Goal: Transaction & Acquisition: Download file/media

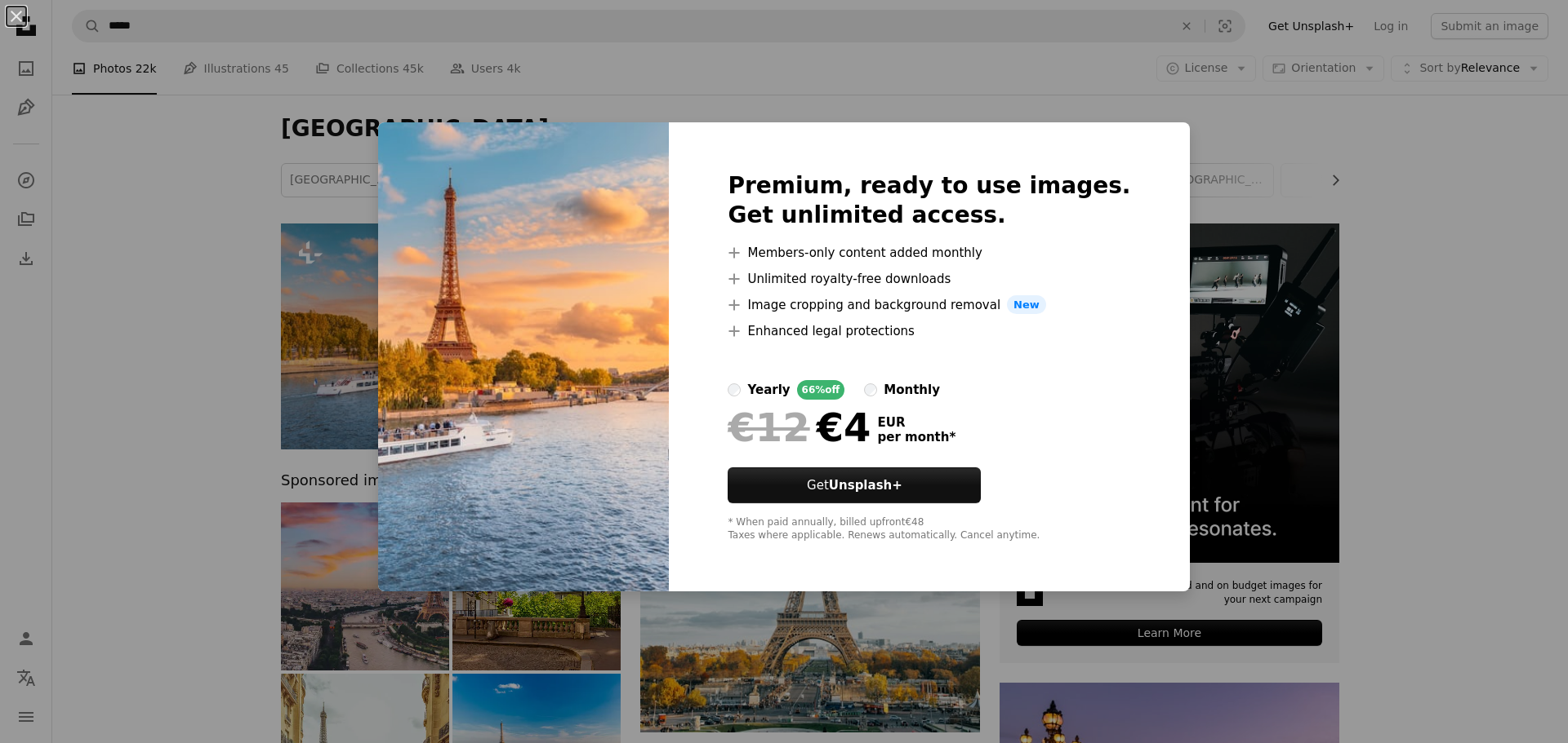
click at [1248, 164] on div "An X shape Premium, ready to use images. Get unlimited access. A plus sign Memb…" at bounding box center [784, 372] width 1568 height 743
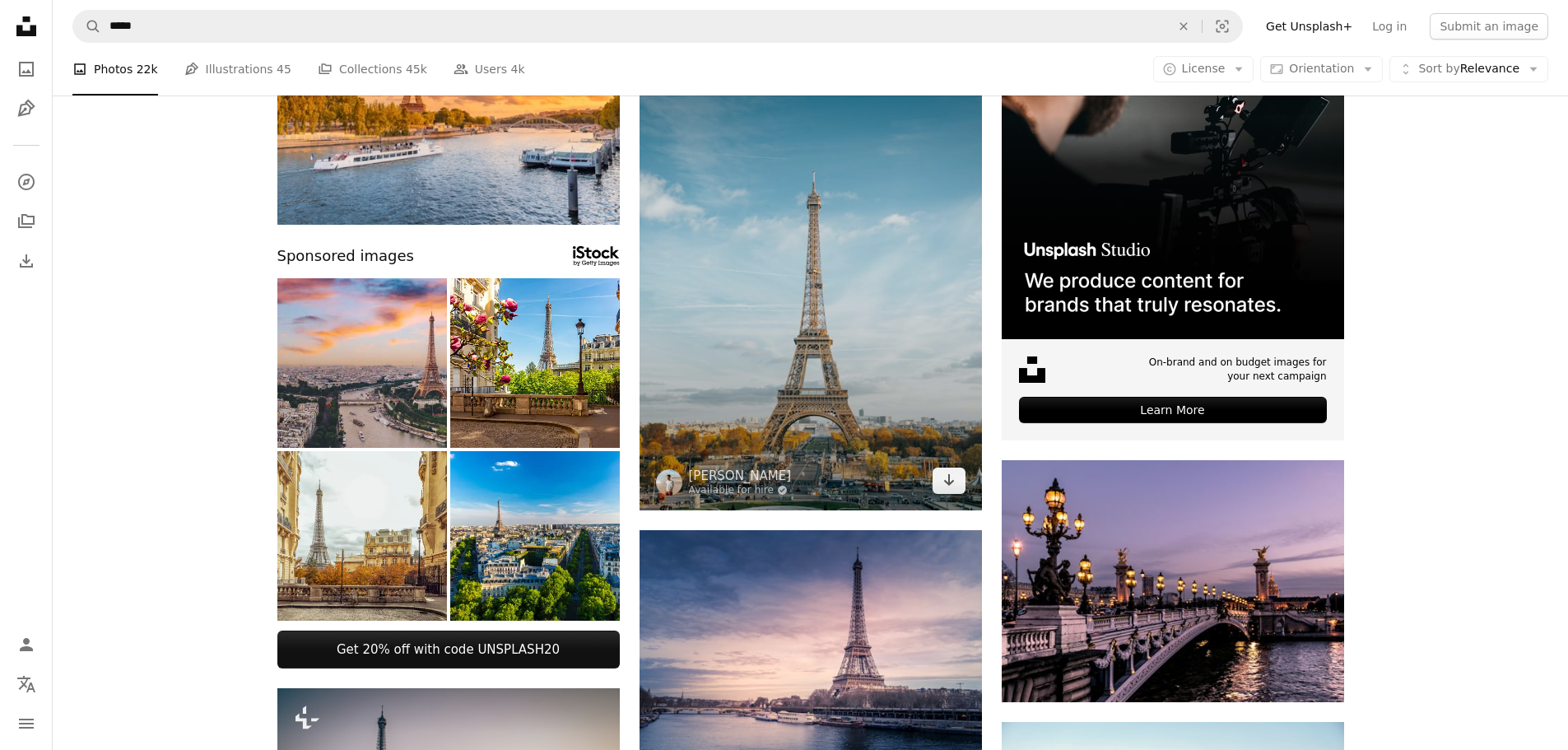
scroll to position [247, 0]
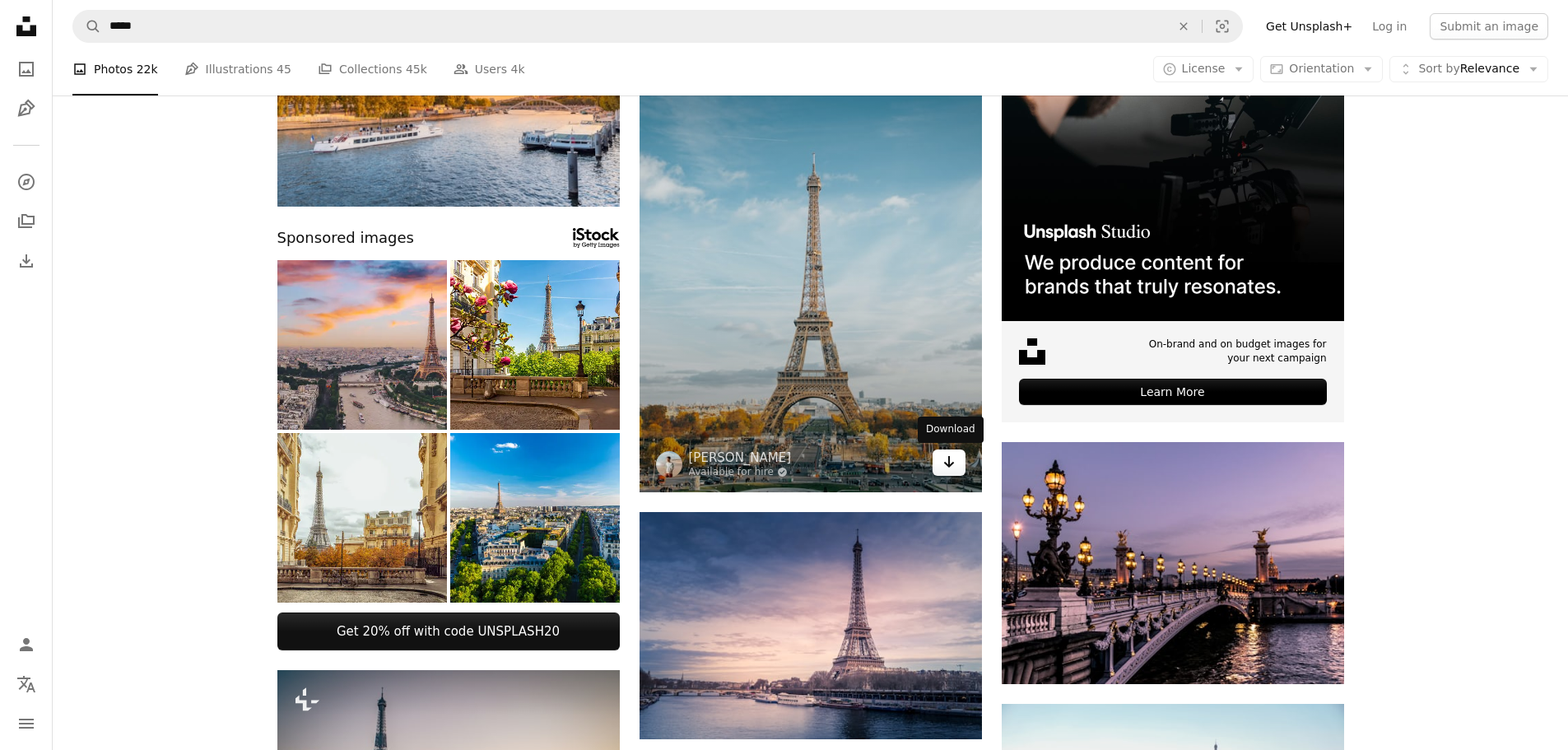
click at [965, 456] on link "Arrow pointing down" at bounding box center [949, 462] width 33 height 26
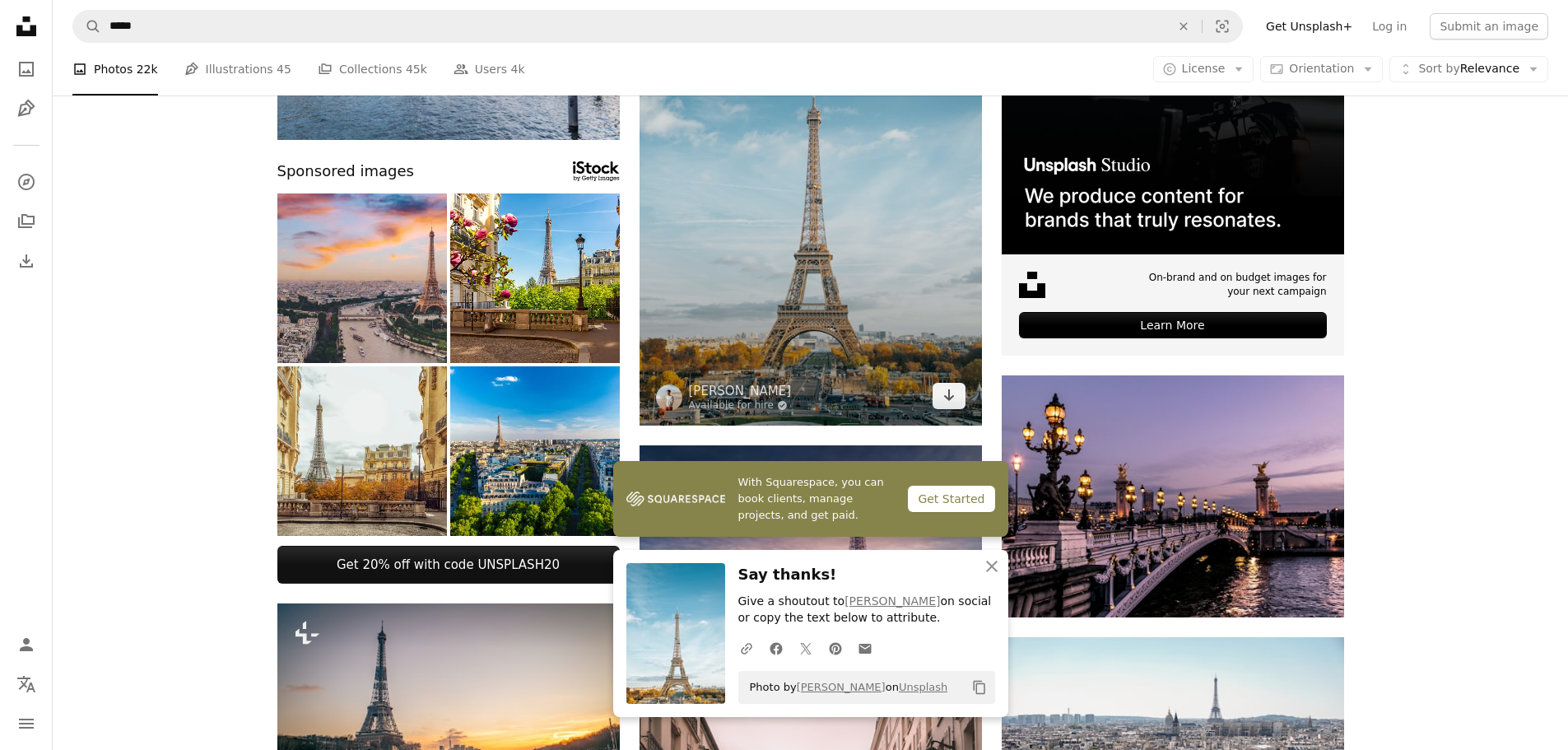
scroll to position [494, 0]
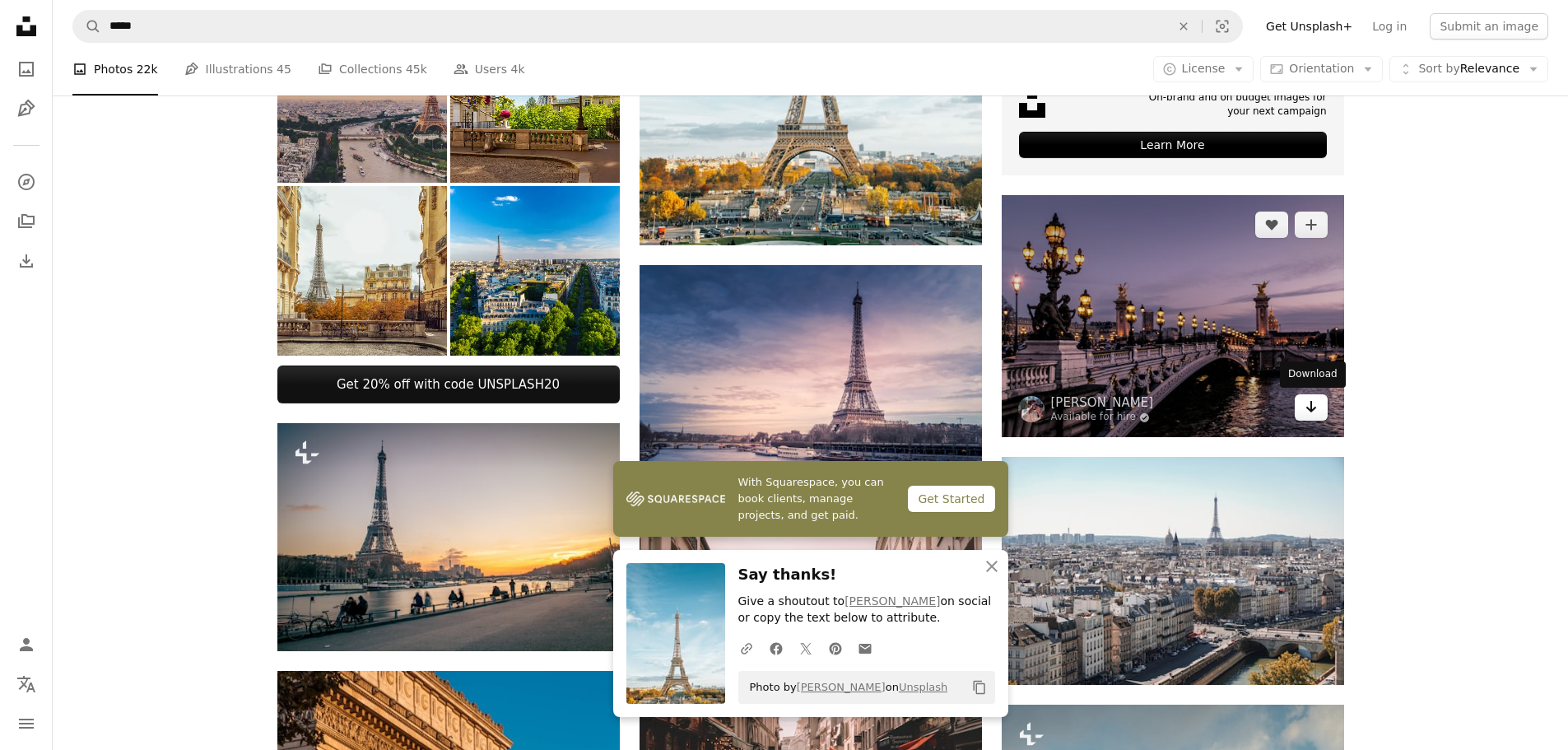
click at [1315, 414] on icon "Arrow pointing down" at bounding box center [1312, 406] width 13 height 20
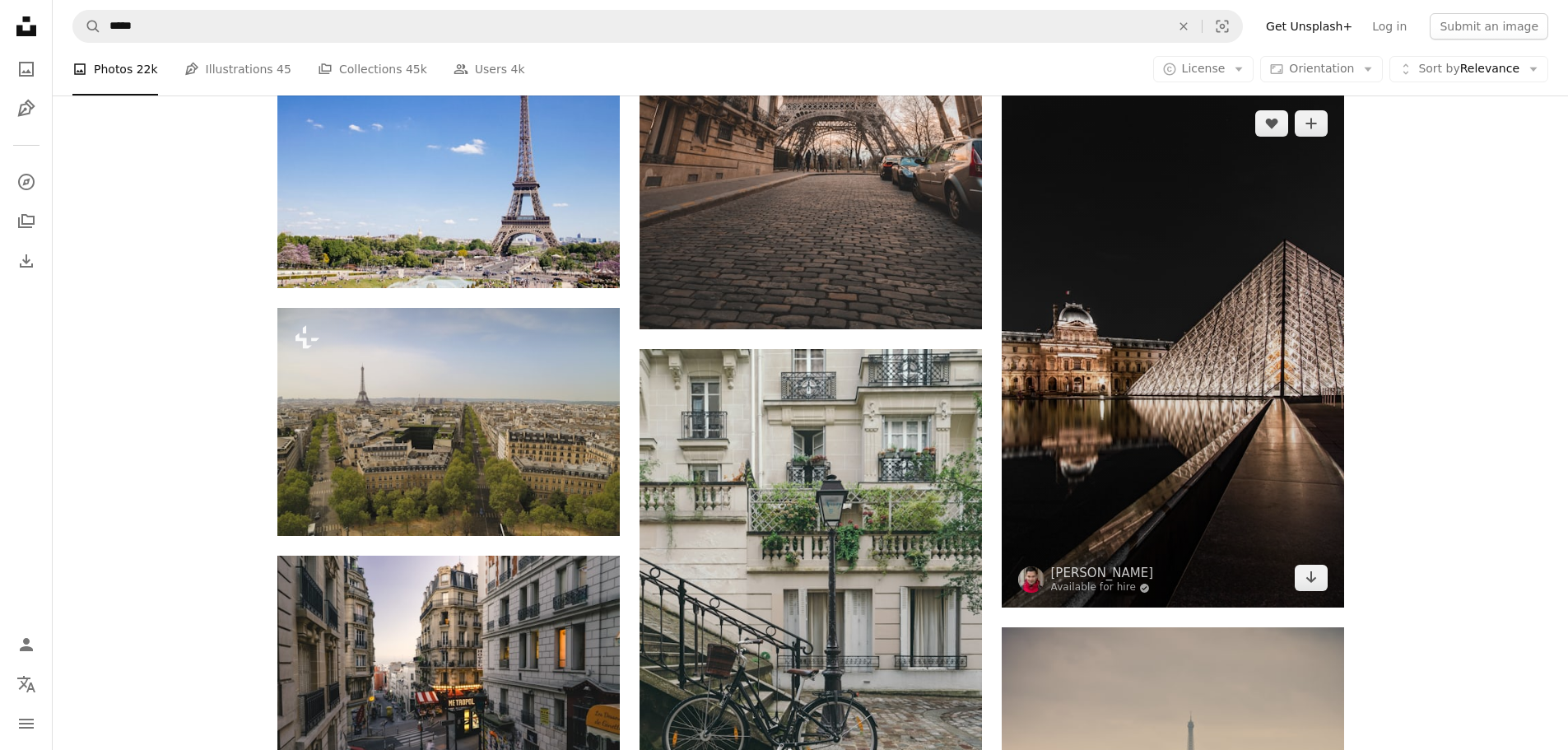
scroll to position [1648, 0]
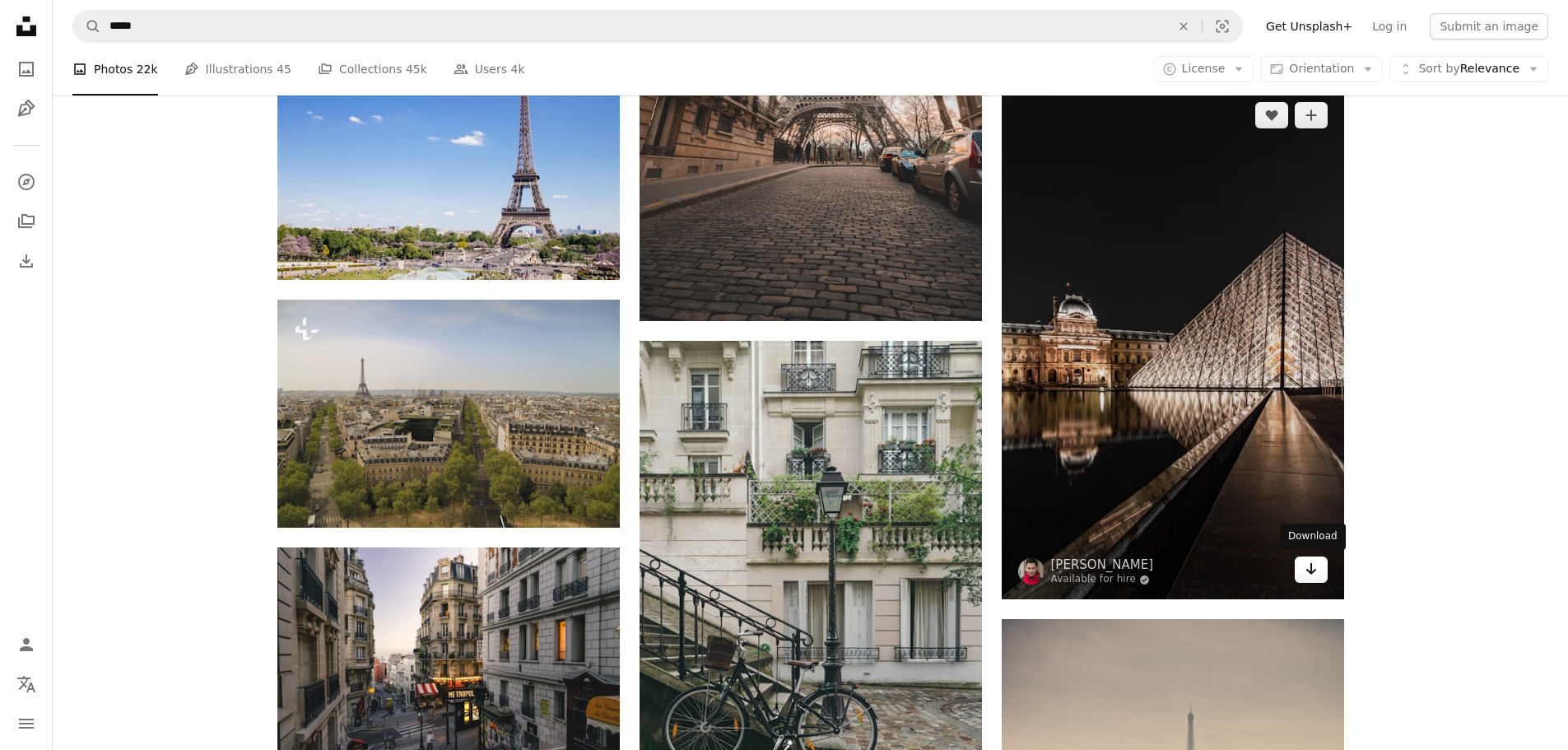
click at [1303, 574] on link "Arrow pointing down" at bounding box center [1311, 570] width 33 height 26
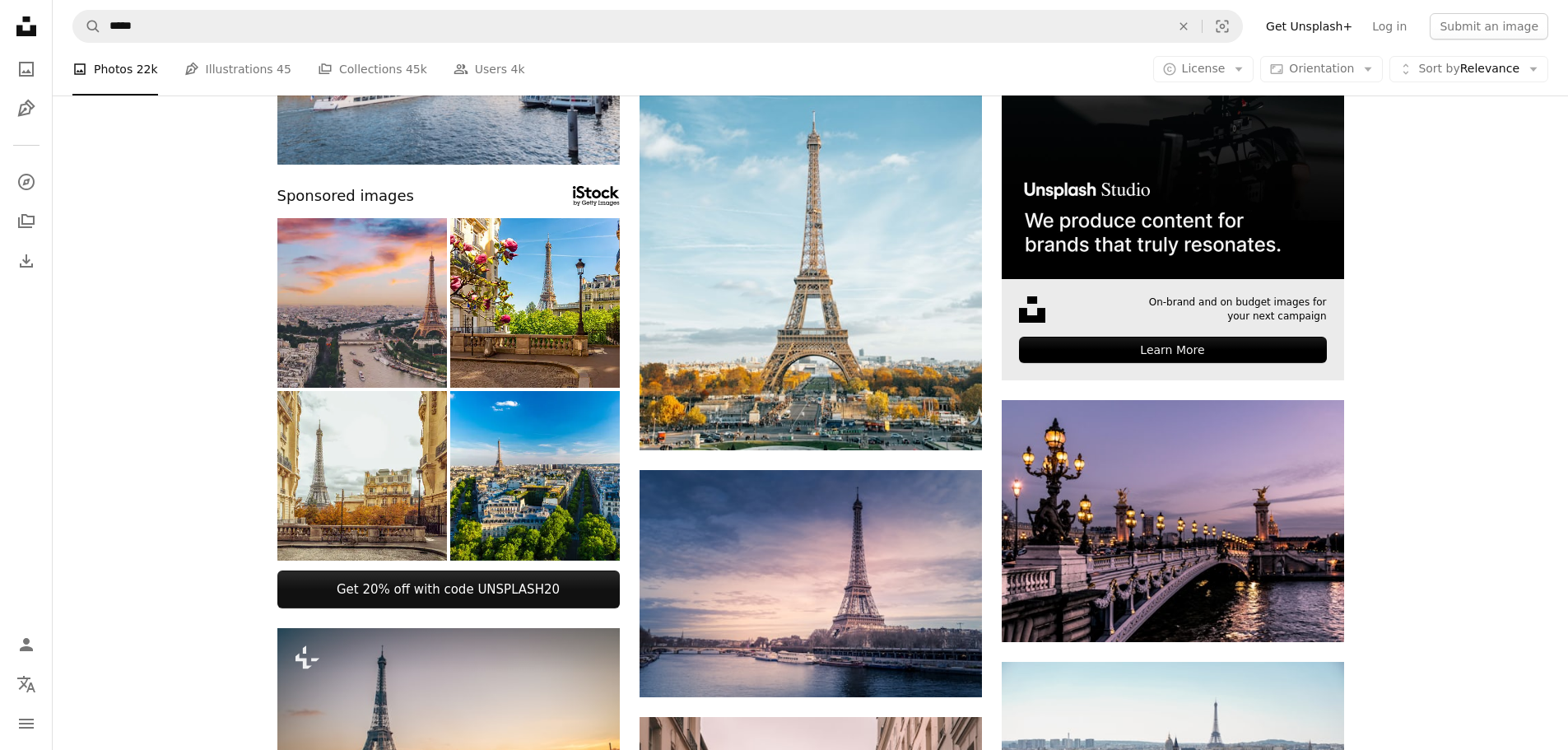
scroll to position [247, 0]
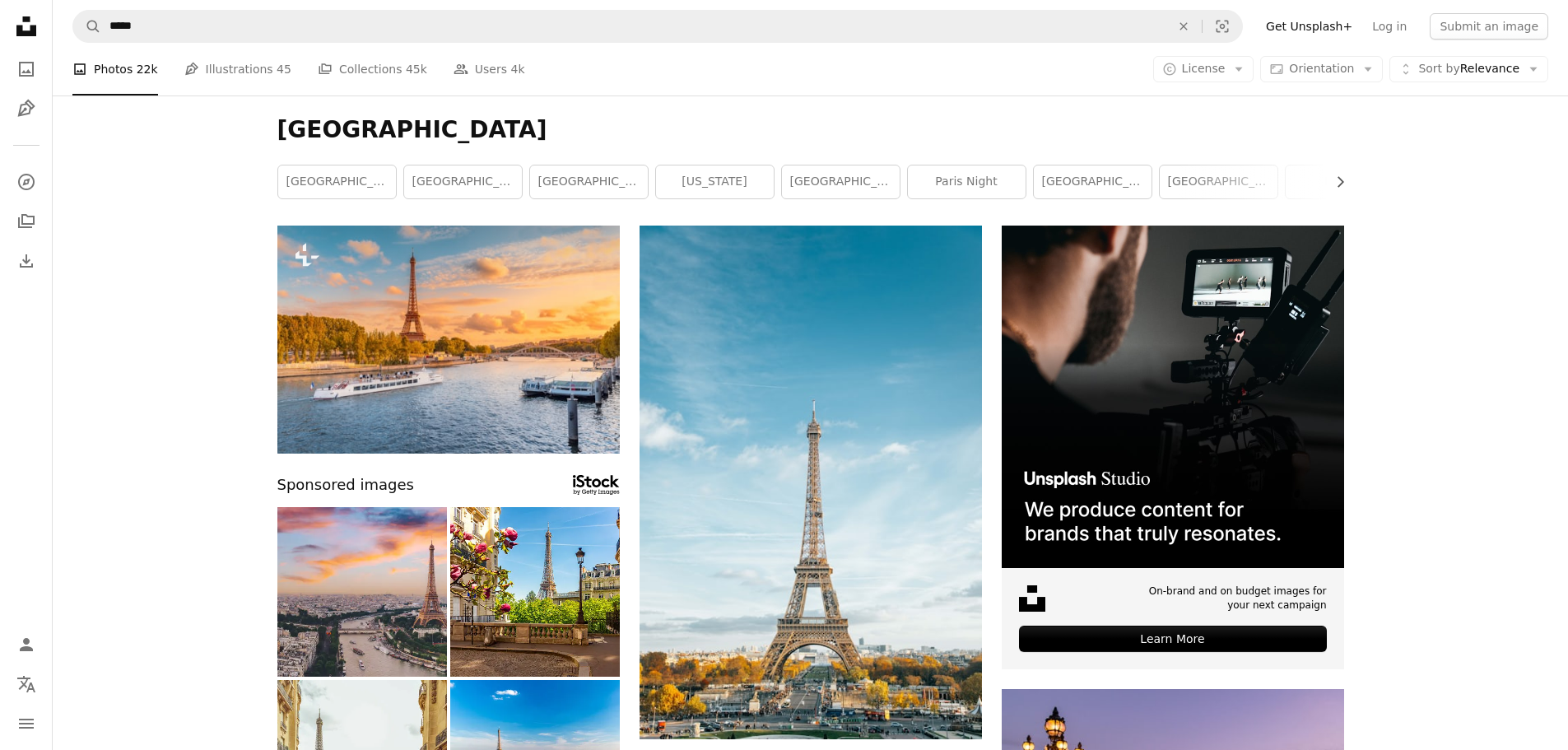
scroll to position [412, 0]
